Goal: Task Accomplishment & Management: Manage account settings

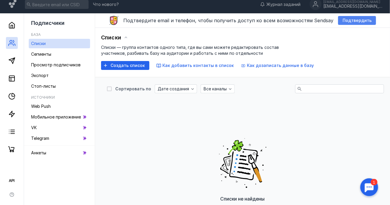
click at [354, 21] on span "Подтвердить" at bounding box center [357, 20] width 29 height 5
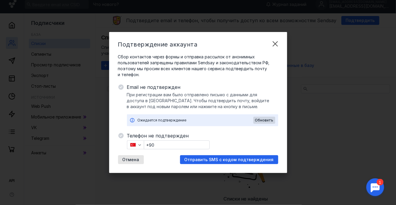
click at [173, 144] on input "+90" at bounding box center [176, 145] width 65 height 8
paste input "[PHONE_NUMBER]"
click at [161, 143] on input "[PHONE_NUMBER]" at bounding box center [176, 145] width 65 height 8
drag, startPoint x: 194, startPoint y: 145, endPoint x: 155, endPoint y: 145, distance: 39.2
click at [155, 145] on input "[PHONE_NUMBER]" at bounding box center [176, 145] width 65 height 8
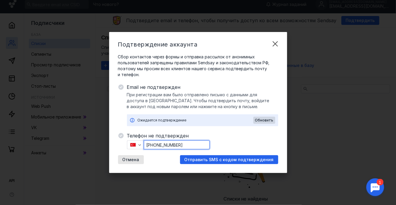
paste input "[PHONE_NUMBER]"
click at [161, 144] on input "[PHONE_NUMBER]" at bounding box center [176, 145] width 65 height 8
click at [158, 145] on input "[PHONE_NUMBER]" at bounding box center [176, 145] width 65 height 8
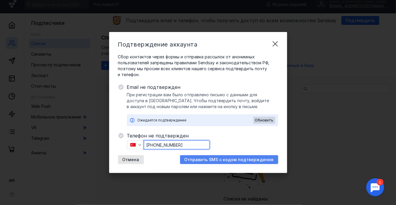
type input "[PHONE_NUMBER]"
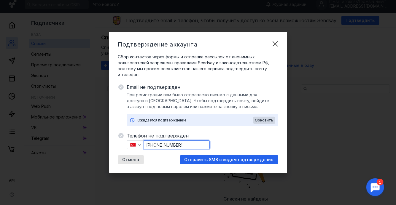
click at [240, 158] on span "Отправить SMS с кодом подтверждения" at bounding box center [229, 160] width 89 height 5
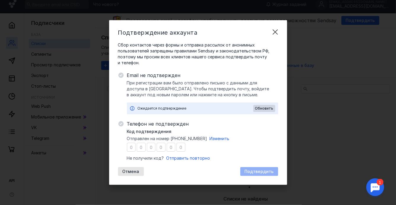
click at [133, 148] on input "number" at bounding box center [131, 147] width 9 height 9
click at [210, 137] on span "Изменить" at bounding box center [220, 138] width 20 height 5
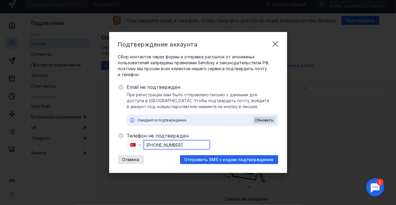
drag, startPoint x: 188, startPoint y: 145, endPoint x: 155, endPoint y: 145, distance: 33.5
click at [155, 145] on input "[PHONE_NUMBER]" at bounding box center [176, 145] width 65 height 8
paste input "15"
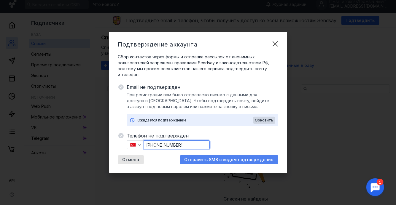
type input "[PHONE_NUMBER]"
click at [239, 161] on span "Отправить SMS с кодом подтверждения" at bounding box center [229, 160] width 89 height 5
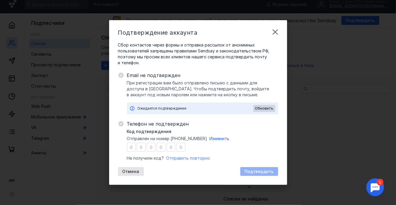
click at [191, 159] on span "Отправить повторно" at bounding box center [188, 158] width 44 height 5
